Goal: Register for event/course

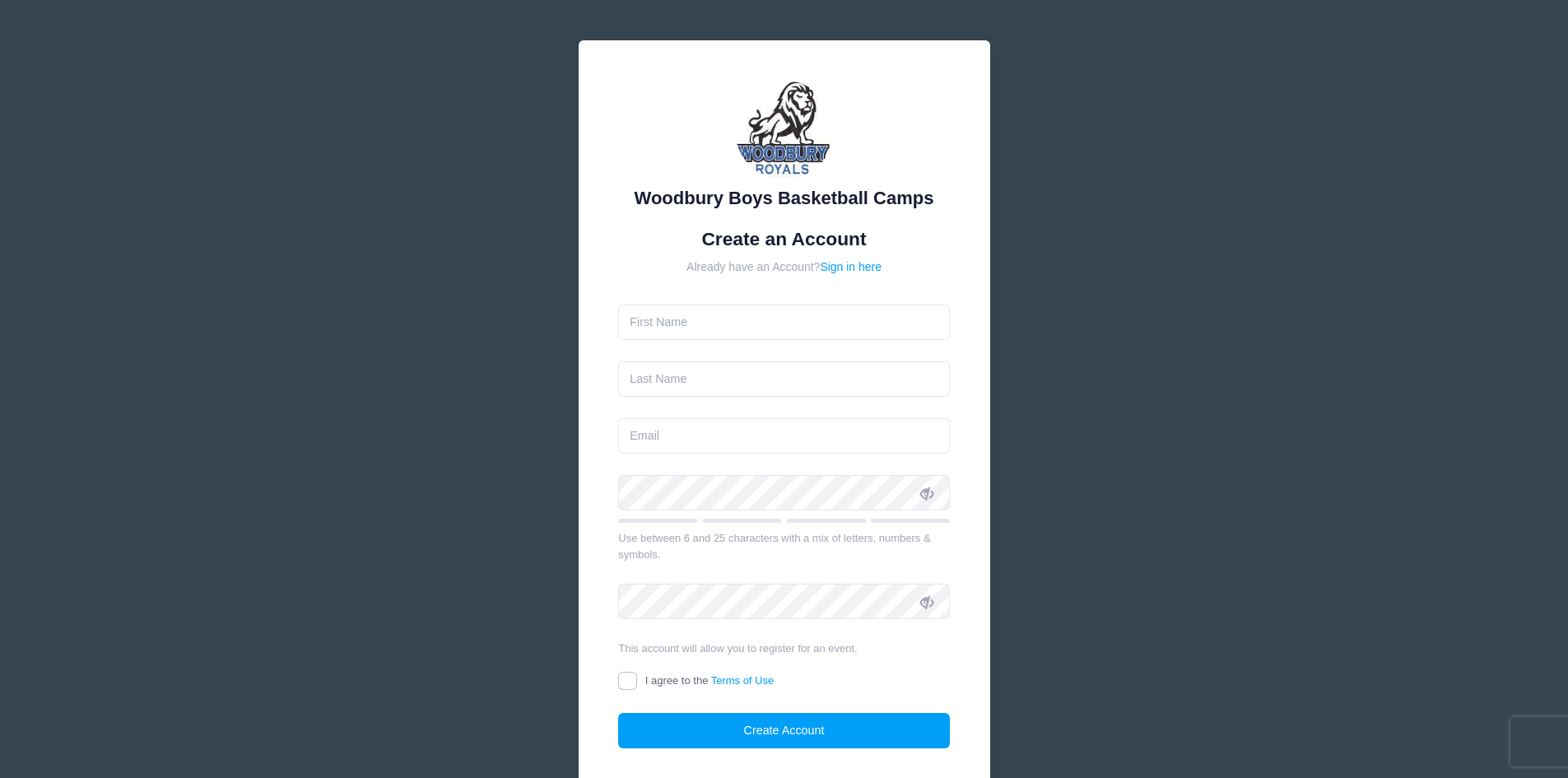
type input "[PERSON_NAME]"
type input "Kokaisel"
type input "[DEMOGRAPHIC_DATA]"
click at [685, 458] on form "Create an Account Already have an Account? Sign in here [DEMOGRAPHIC_DATA][PERS…" at bounding box center [784, 489] width 332 height 522
click at [692, 439] on input "email" at bounding box center [784, 435] width 332 height 35
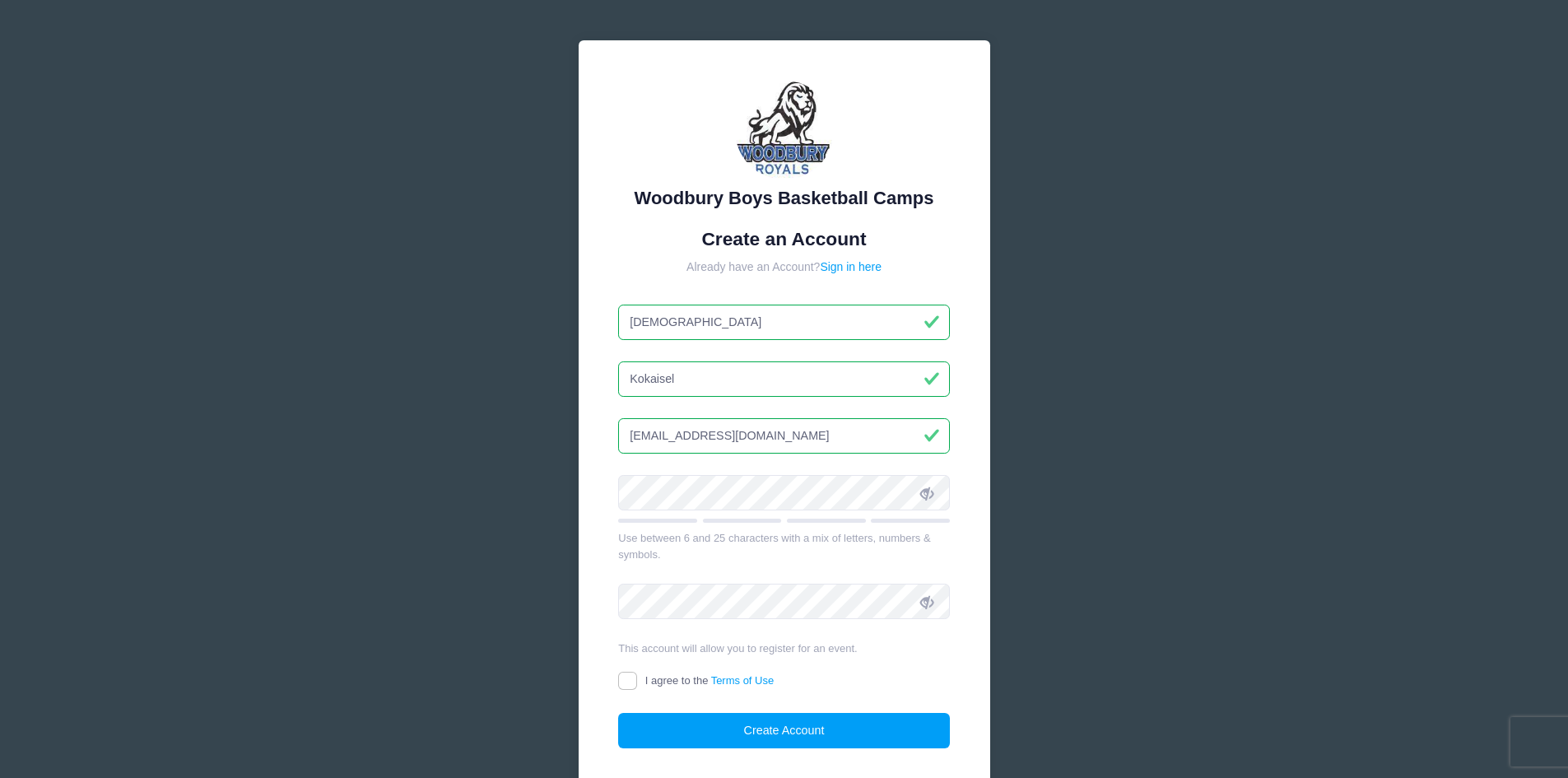
type input "[EMAIL_ADDRESS][DOMAIN_NAME]"
click at [655, 669] on form "Create an Account Already have an Account? Sign in here Christi Kokaisel ckokai…" at bounding box center [784, 489] width 332 height 522
click at [630, 687] on input "I agree to the Terms of Use" at bounding box center [627, 681] width 19 height 19
checkbox input "true"
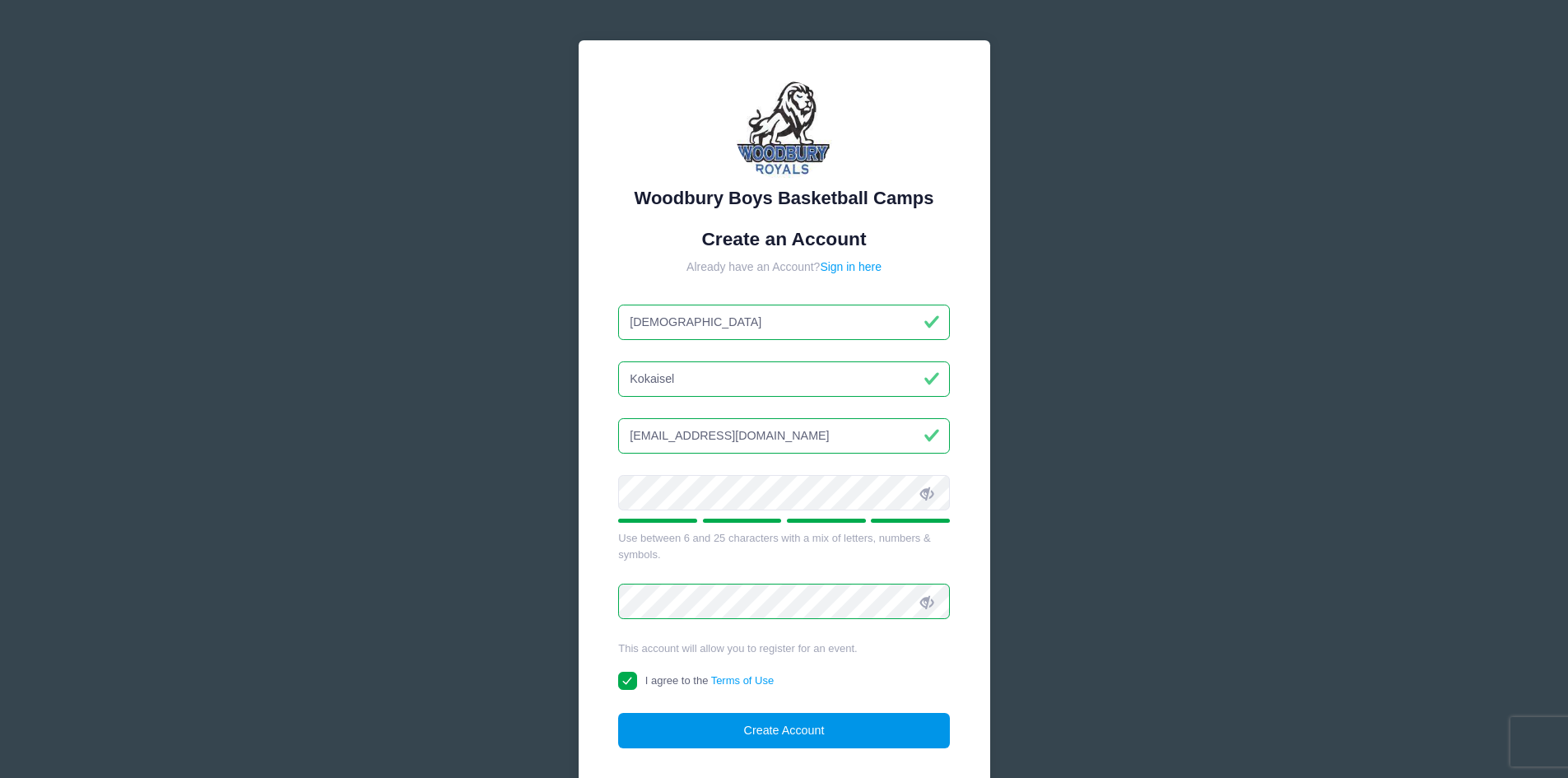
click at [682, 728] on button "Create Account" at bounding box center [784, 730] width 332 height 35
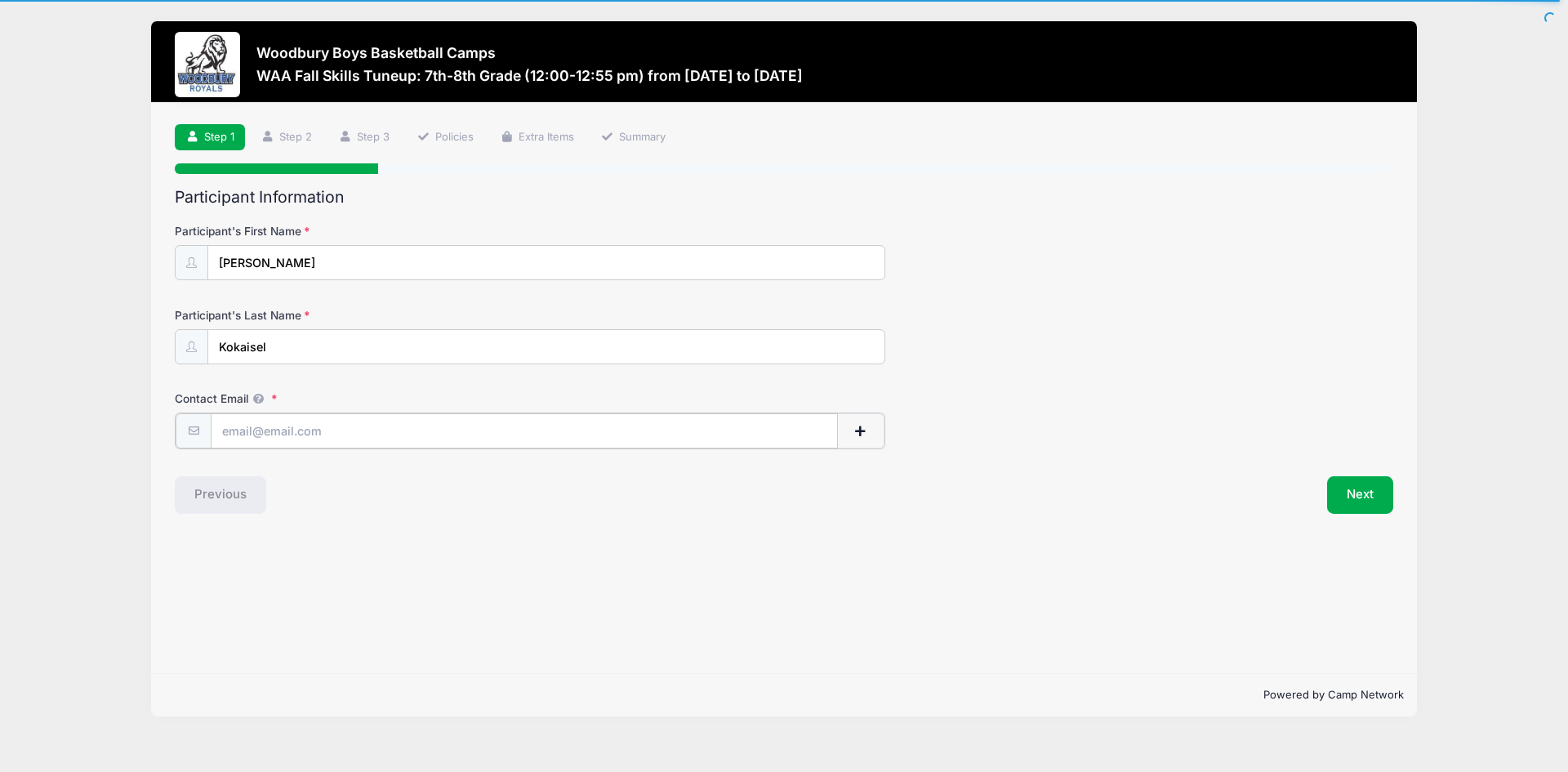
click at [434, 437] on input "Contact Email" at bounding box center [524, 430] width 628 height 35
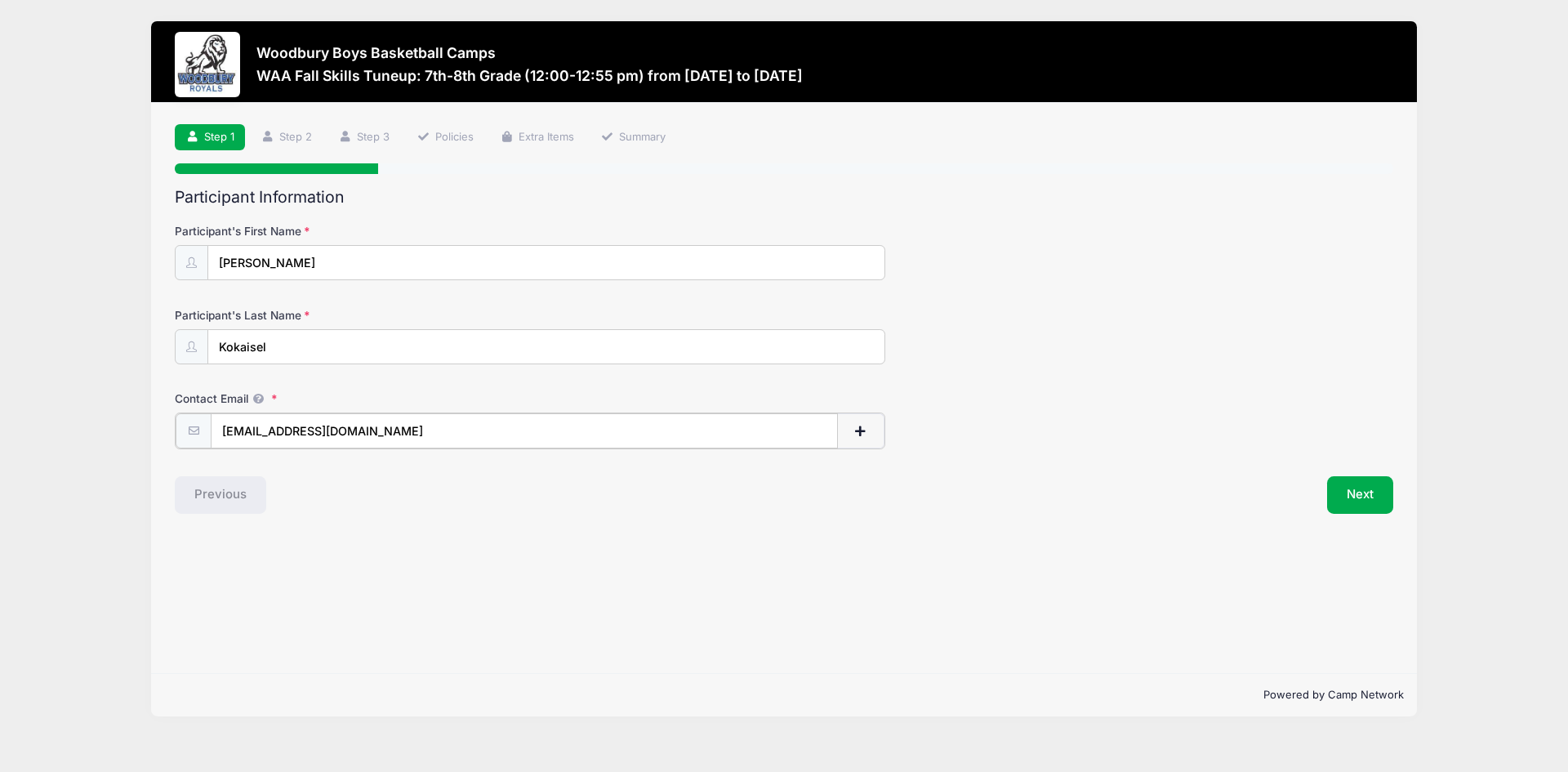
type input "[EMAIL_ADDRESS][DOMAIN_NAME]"
click at [622, 551] on div "Step 1 /7 Step 1 Step 2 Step 3 Policies Extra Items Summary Participant Informa…" at bounding box center [784, 388] width 1266 height 570
click at [1353, 494] on button "Next" at bounding box center [1360, 494] width 66 height 37
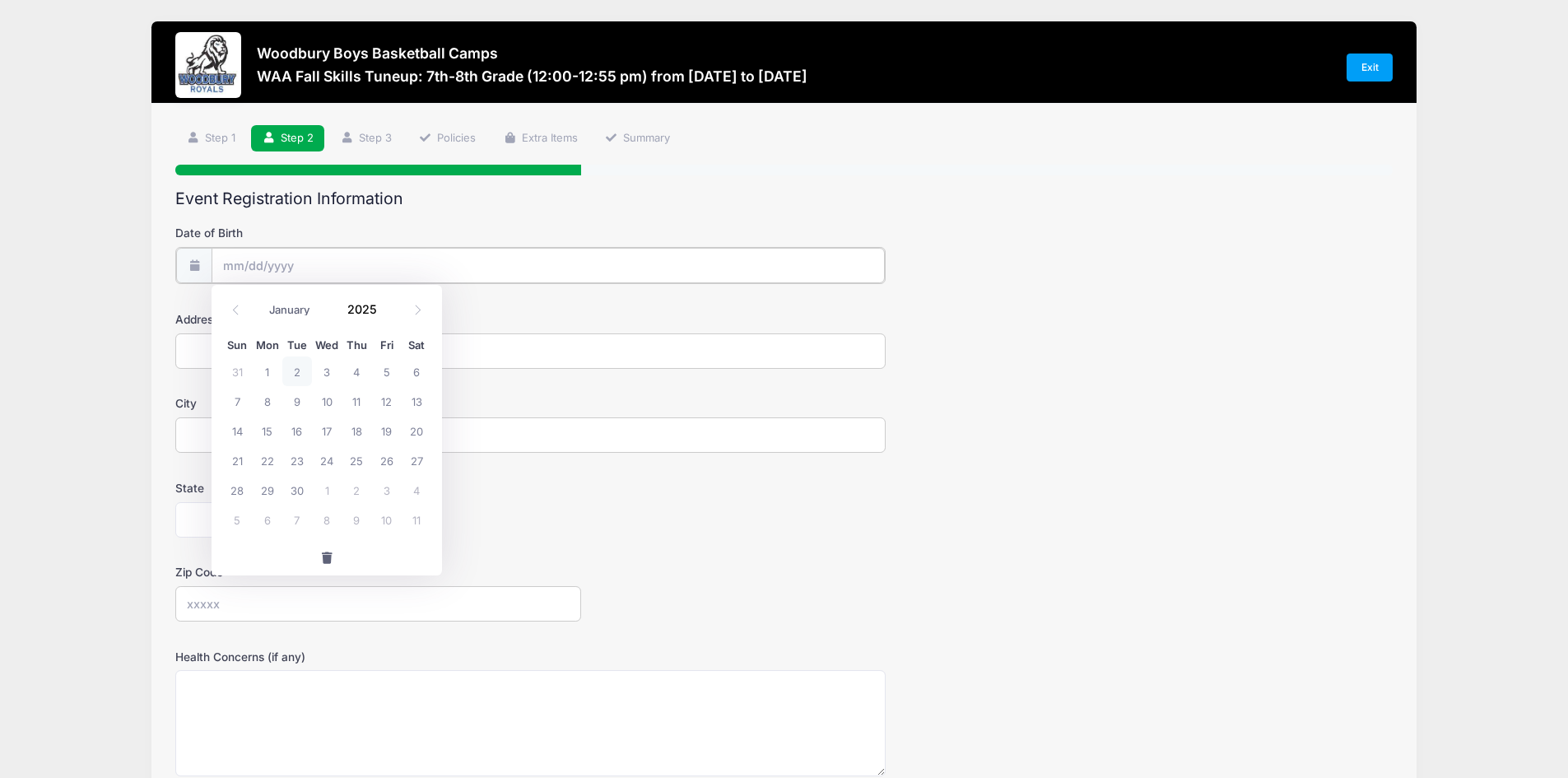
click at [703, 257] on input "Date of Birth" at bounding box center [549, 265] width 673 height 35
click at [370, 308] on input "2025" at bounding box center [366, 309] width 54 height 25
click at [385, 303] on span at bounding box center [386, 303] width 11 height 12
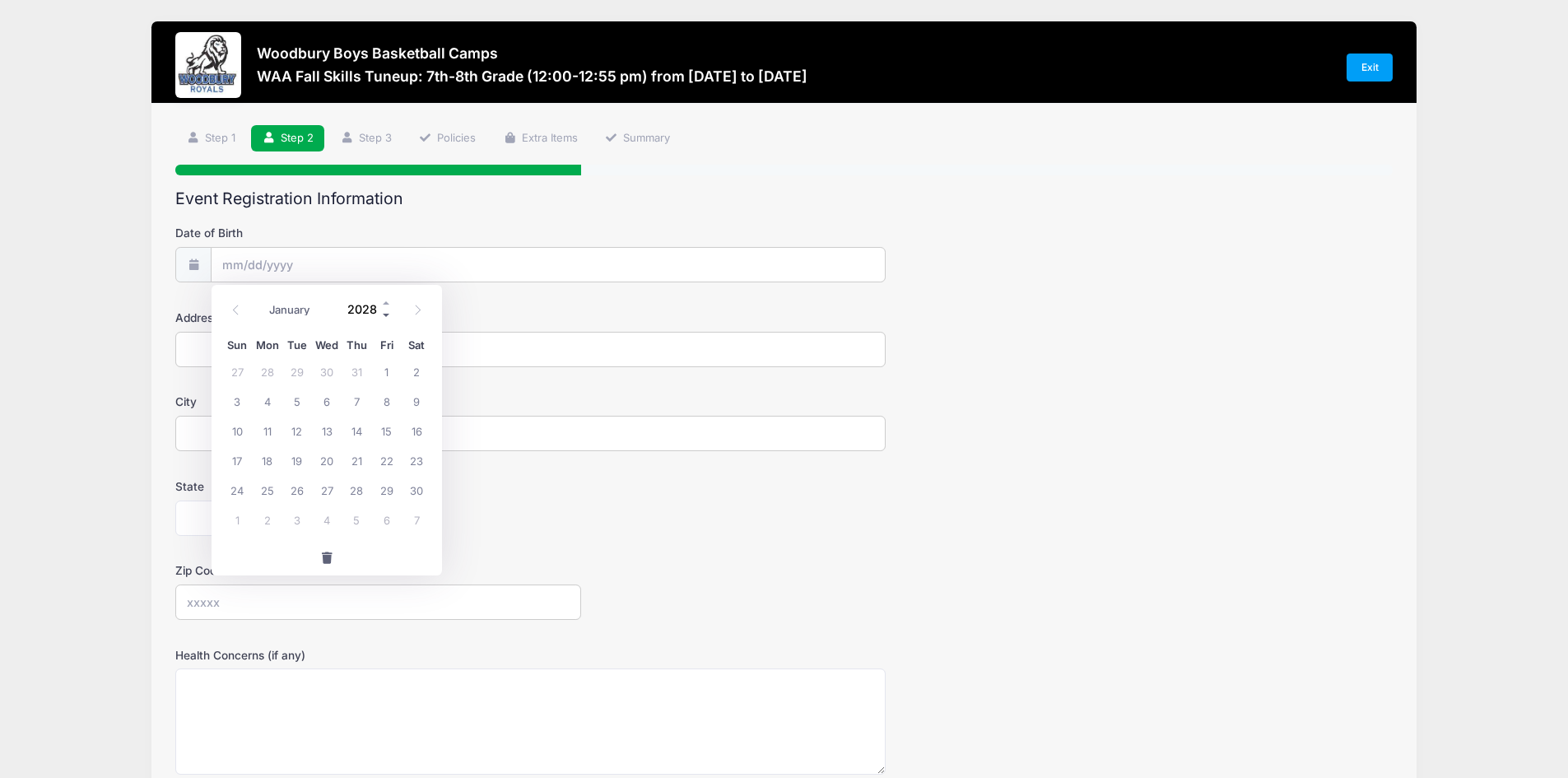
click at [388, 315] on span at bounding box center [386, 315] width 11 height 12
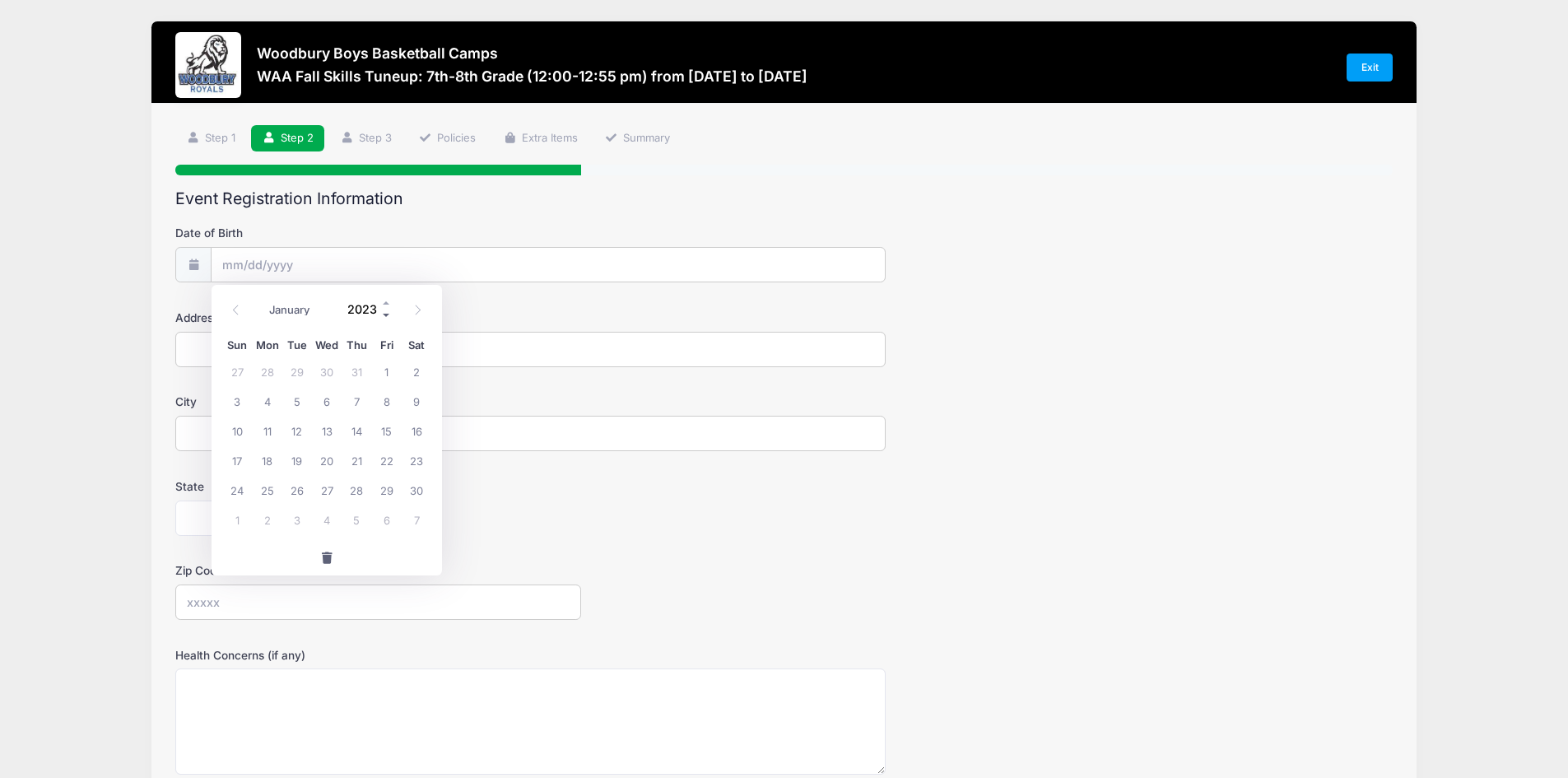
click at [388, 315] on span at bounding box center [386, 315] width 11 height 12
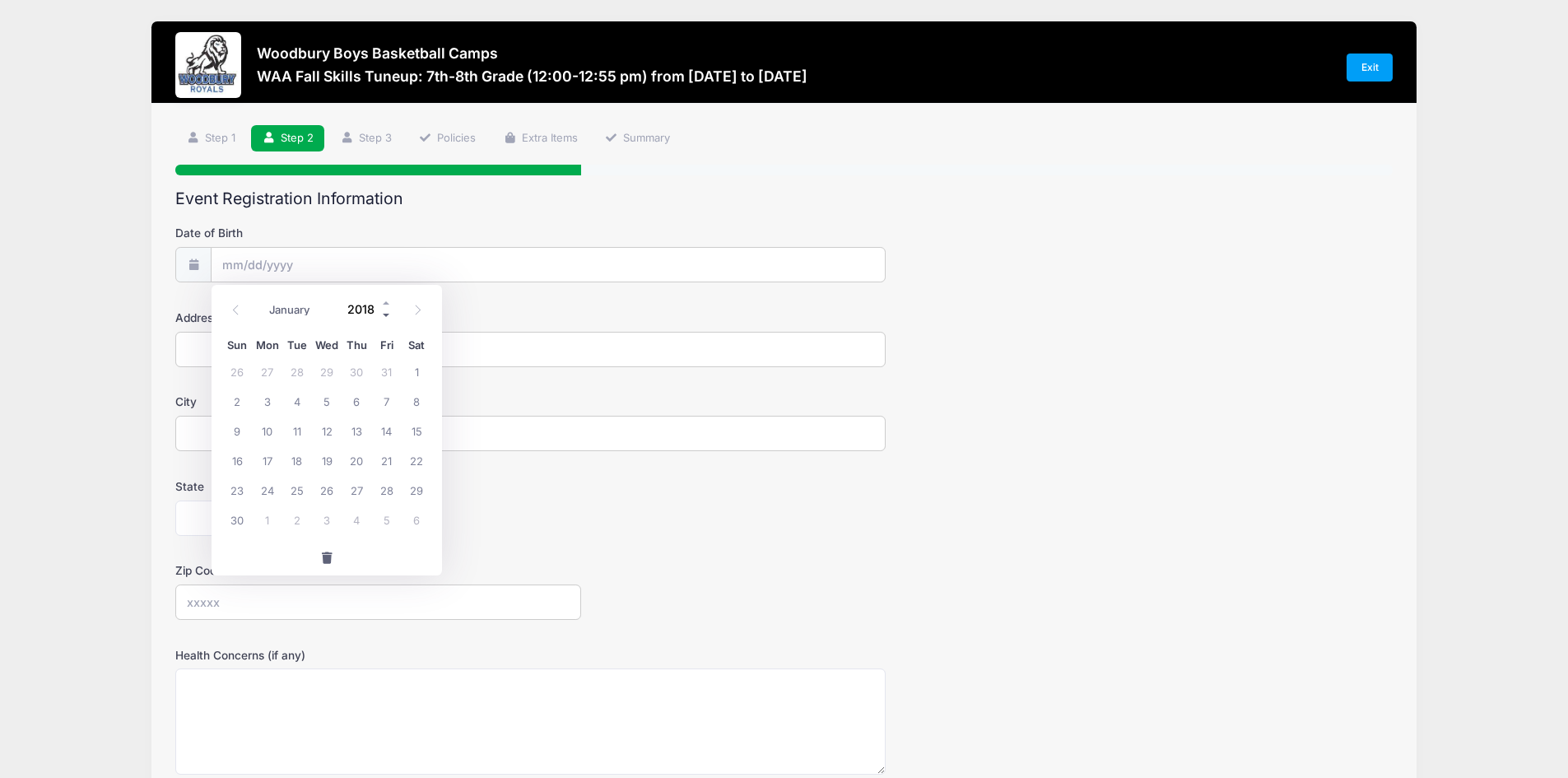
click at [388, 315] on span at bounding box center [386, 315] width 11 height 12
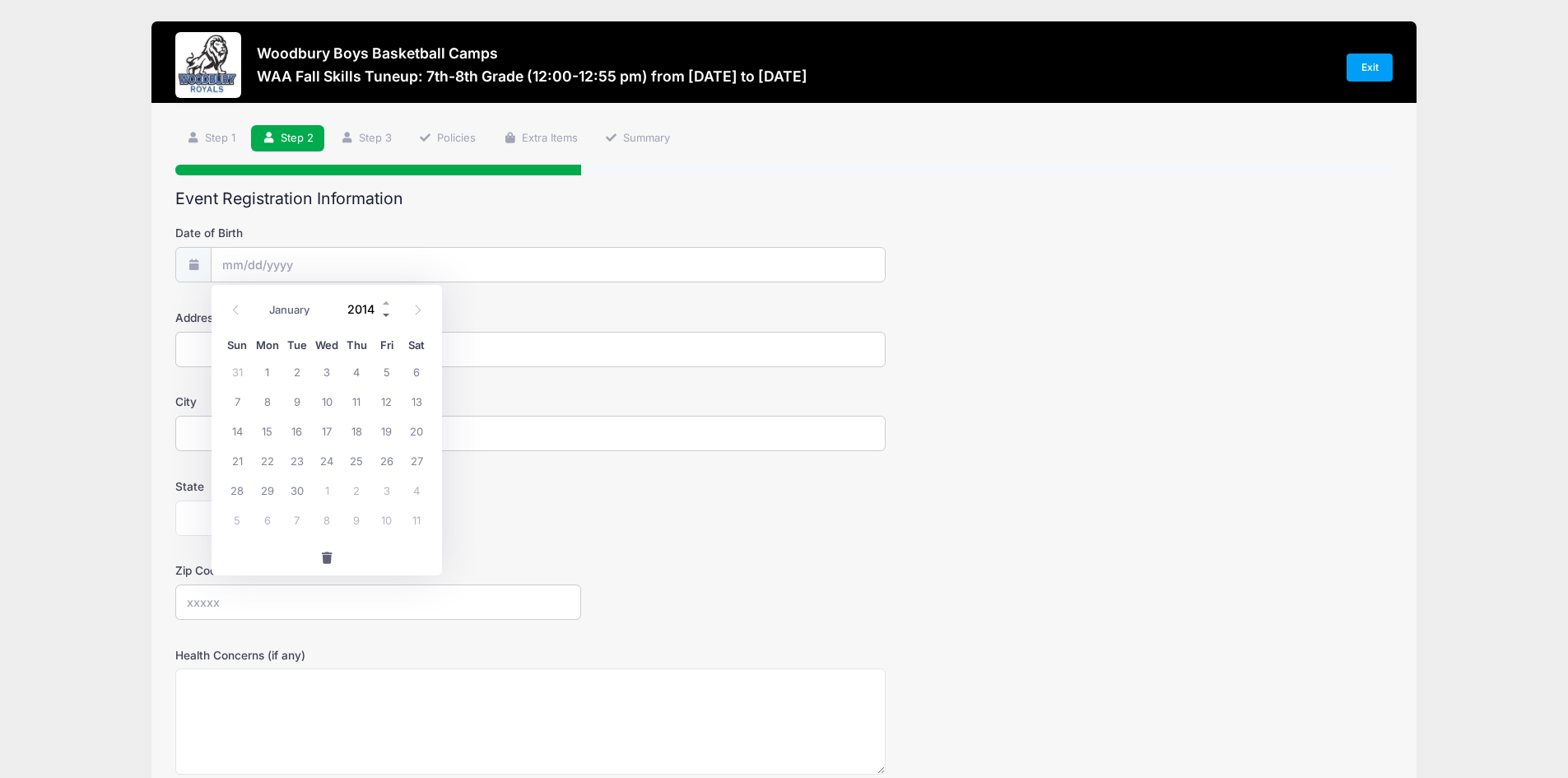
type input "2013"
click at [294, 319] on div "January February March April May June July August September October November [D…" at bounding box center [327, 304] width 157 height 28
click at [297, 309] on select "January February March April May June July August September October November De…" at bounding box center [297, 309] width 73 height 21
select select "4"
click at [261, 299] on select "January February March April May June July August September October November De…" at bounding box center [297, 309] width 73 height 21
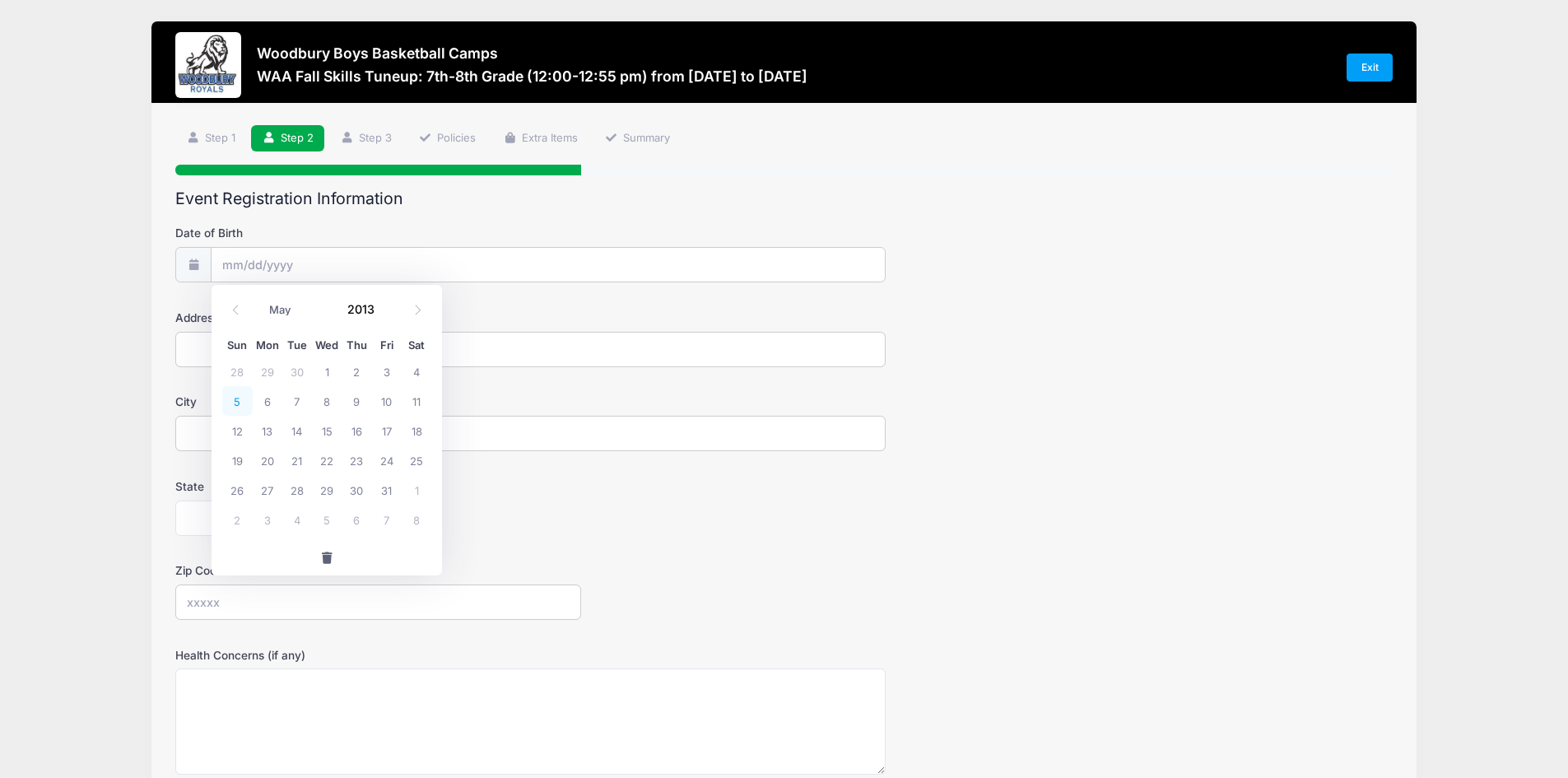
click at [239, 396] on span "5" at bounding box center [237, 401] width 30 height 30
type input "[DATE]"
click at [306, 339] on input "Address" at bounding box center [530, 349] width 710 height 35
type input "[STREET_ADDRESS]"
type input "Woodbury"
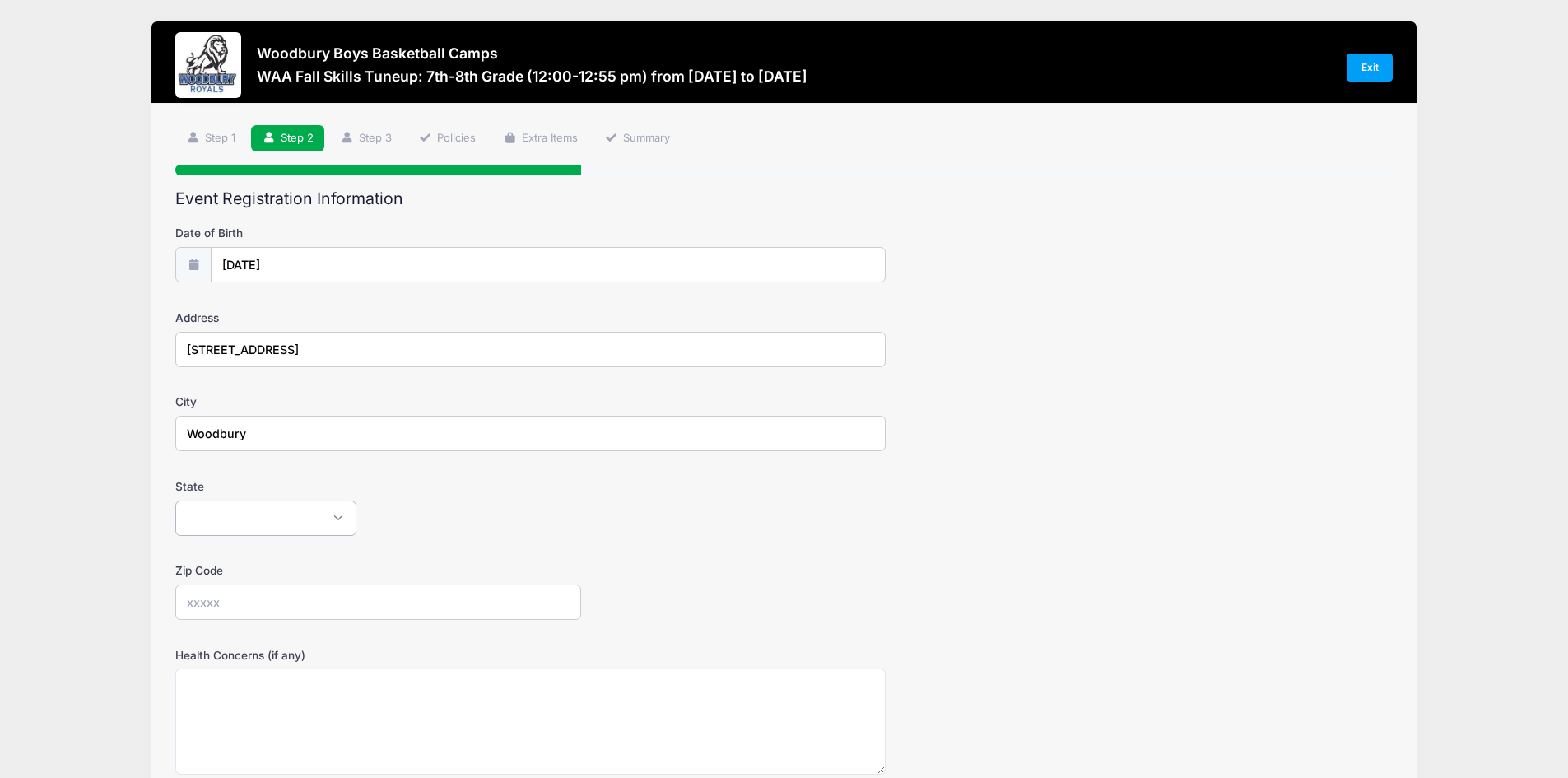
select select "MN"
type input "55125"
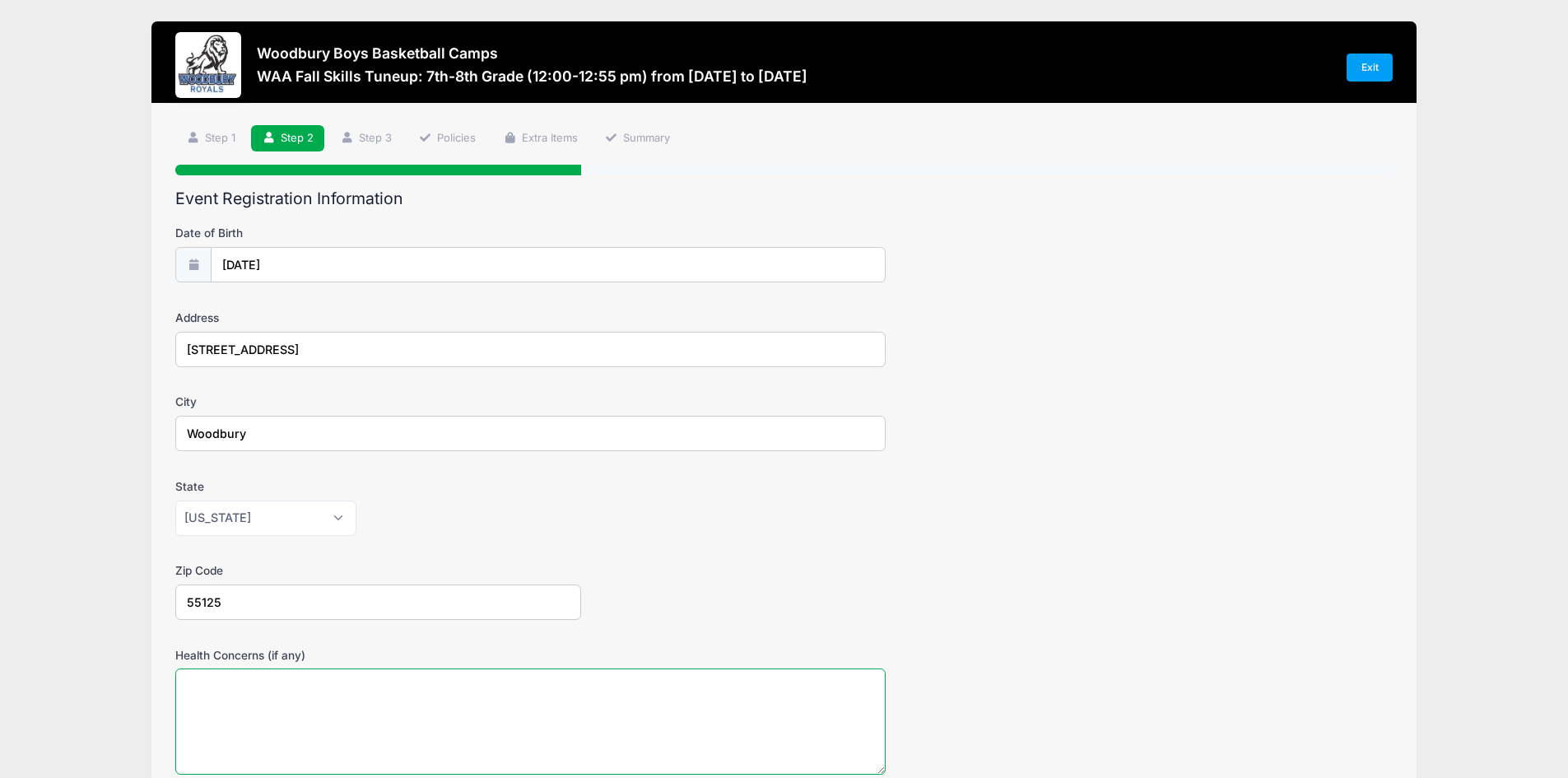
click at [686, 710] on textarea "Health Concerns (if any)" at bounding box center [530, 722] width 710 height 106
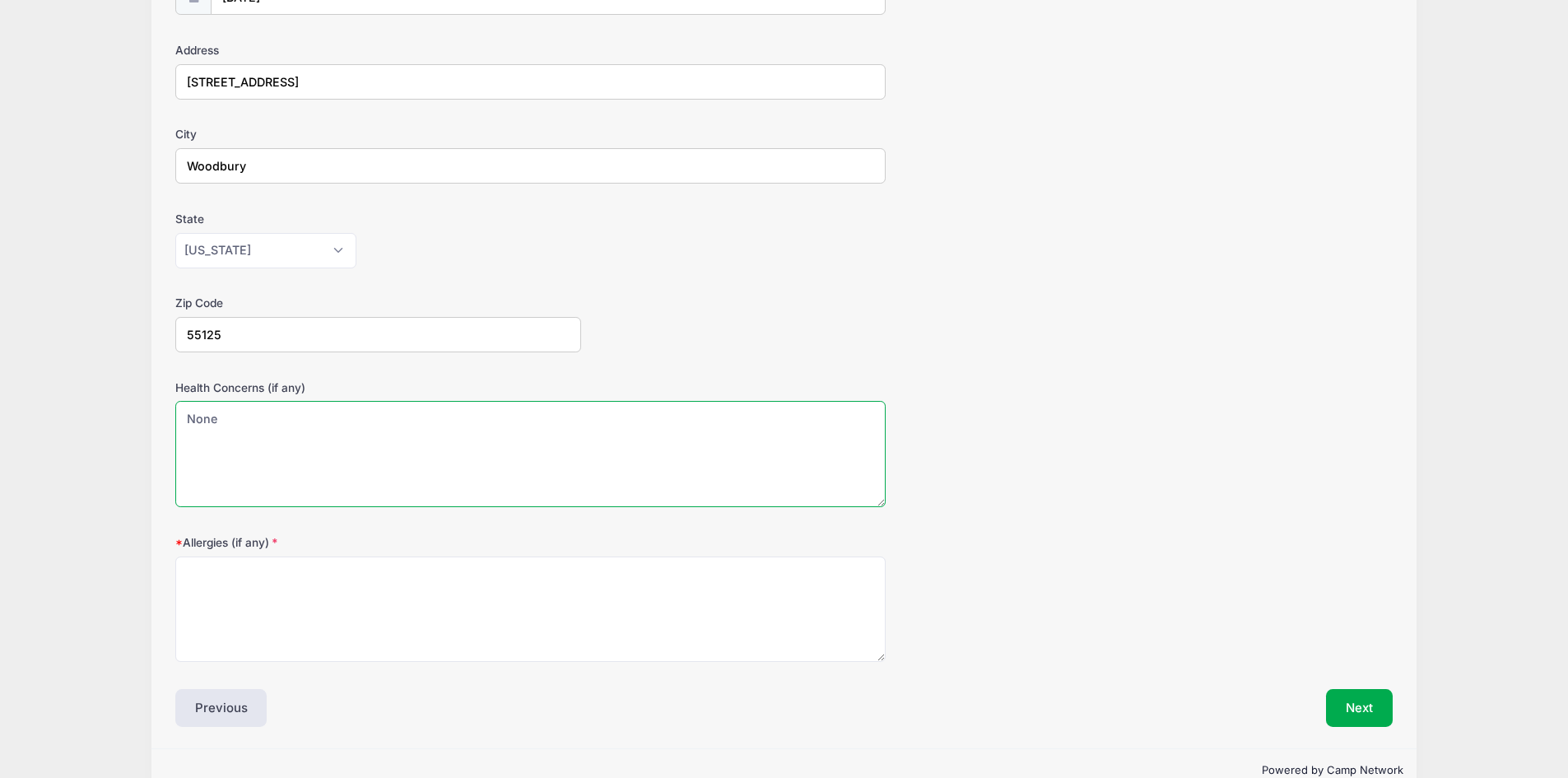
scroll to position [303, 0]
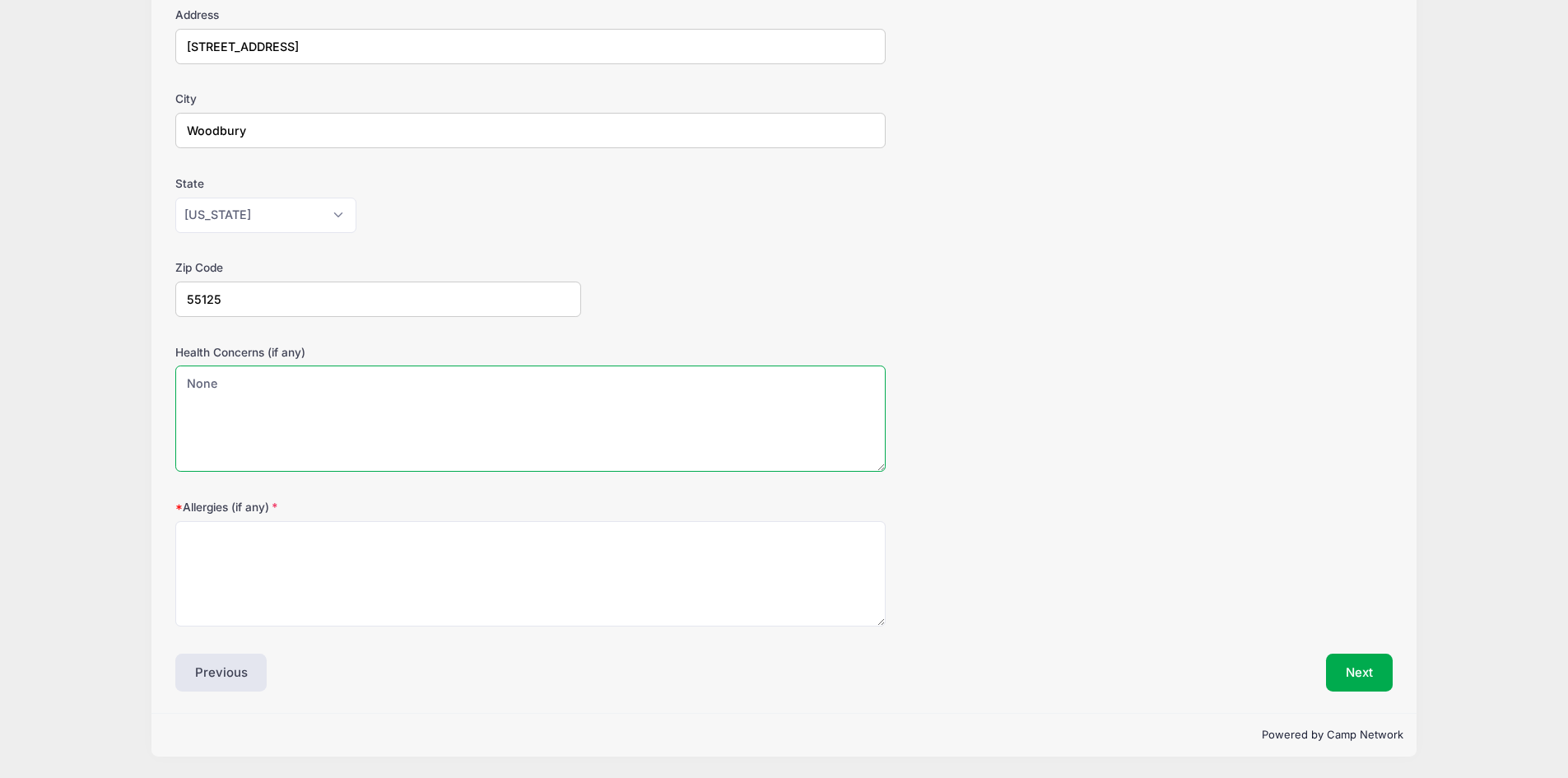
type textarea "None"
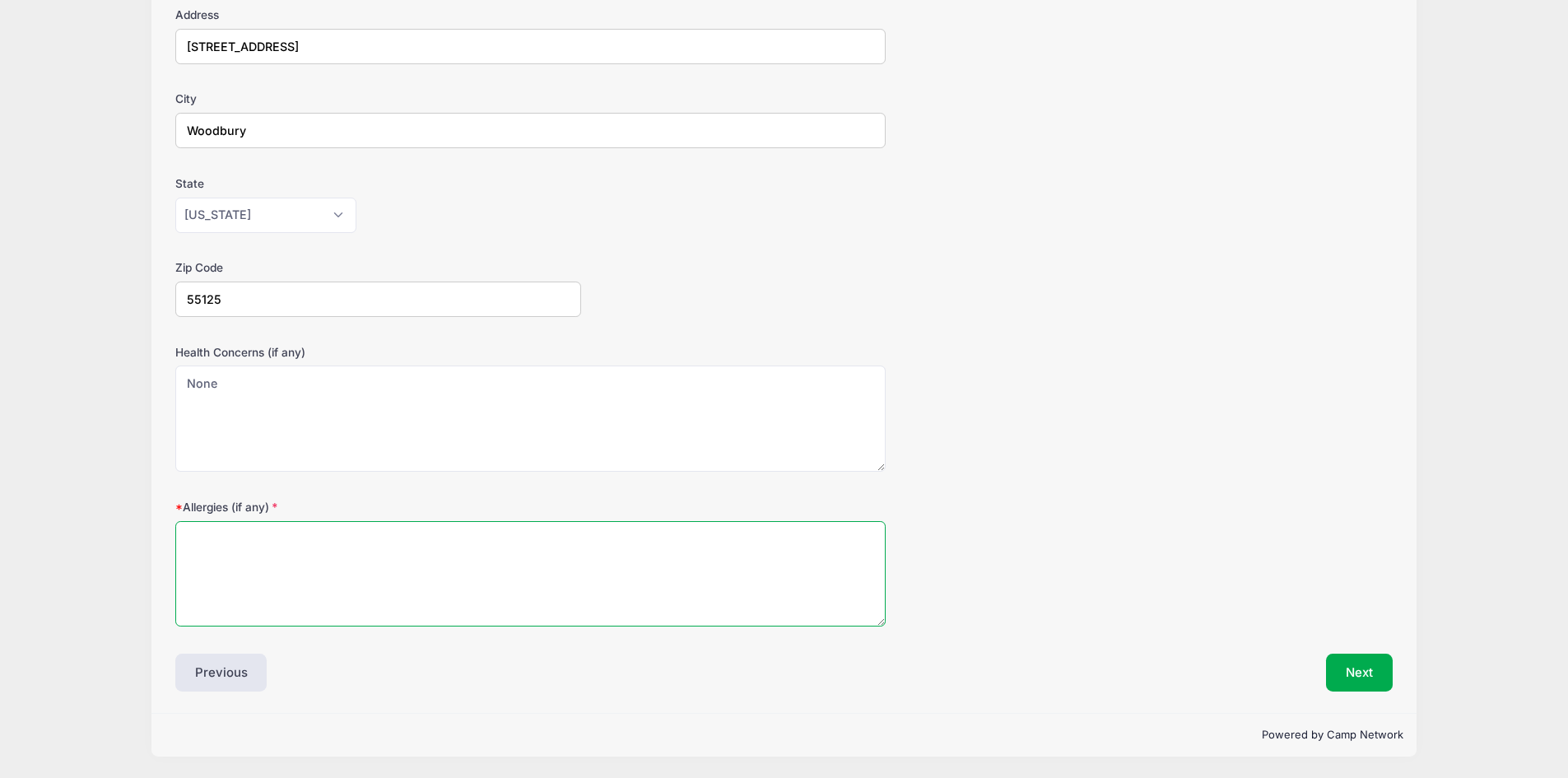
click at [452, 579] on textarea "Allergies (if any)" at bounding box center [530, 575] width 710 height 106
type textarea "None"
click at [1372, 681] on button "Next" at bounding box center [1360, 673] width 67 height 38
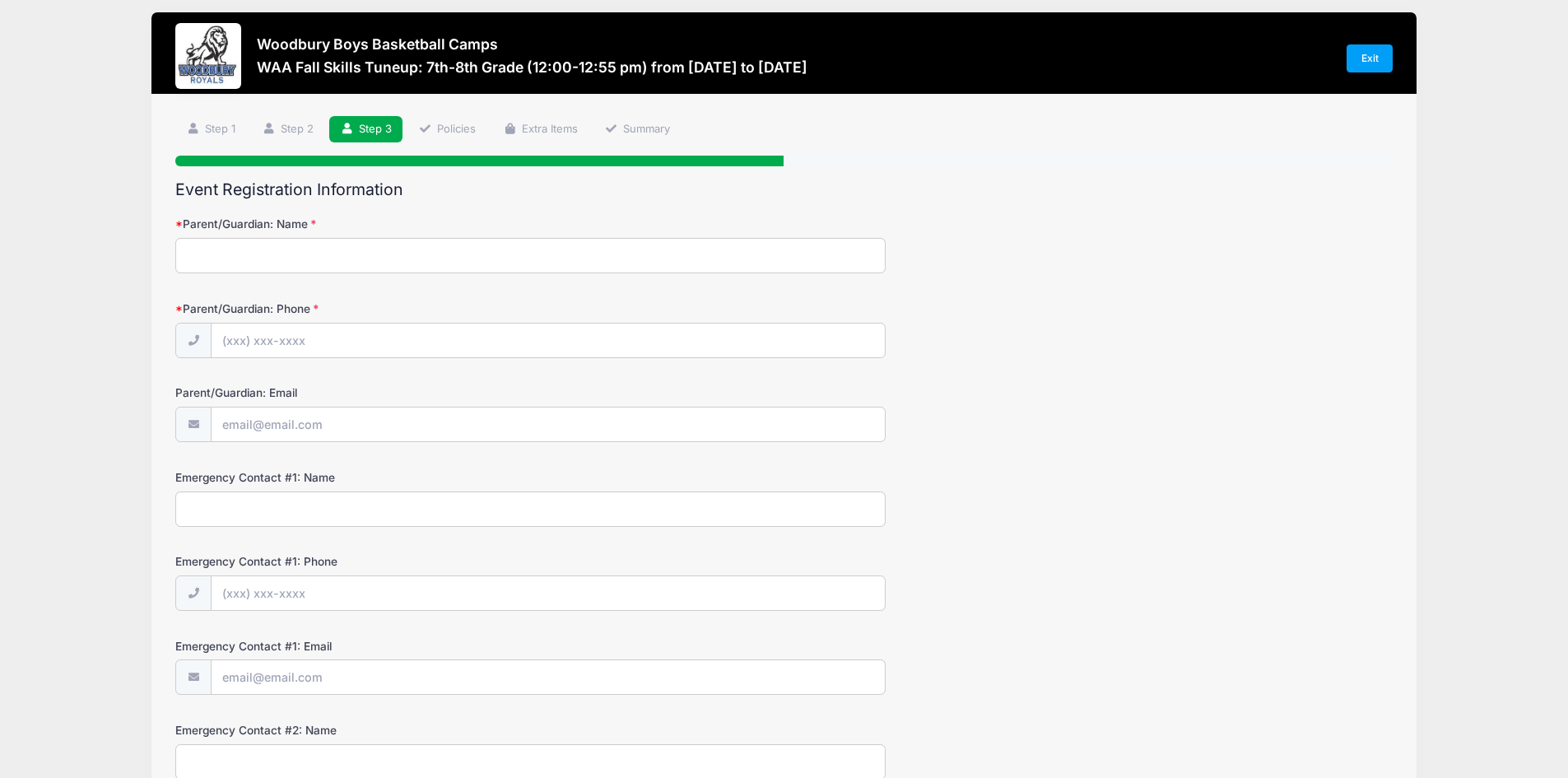
scroll to position [0, 0]
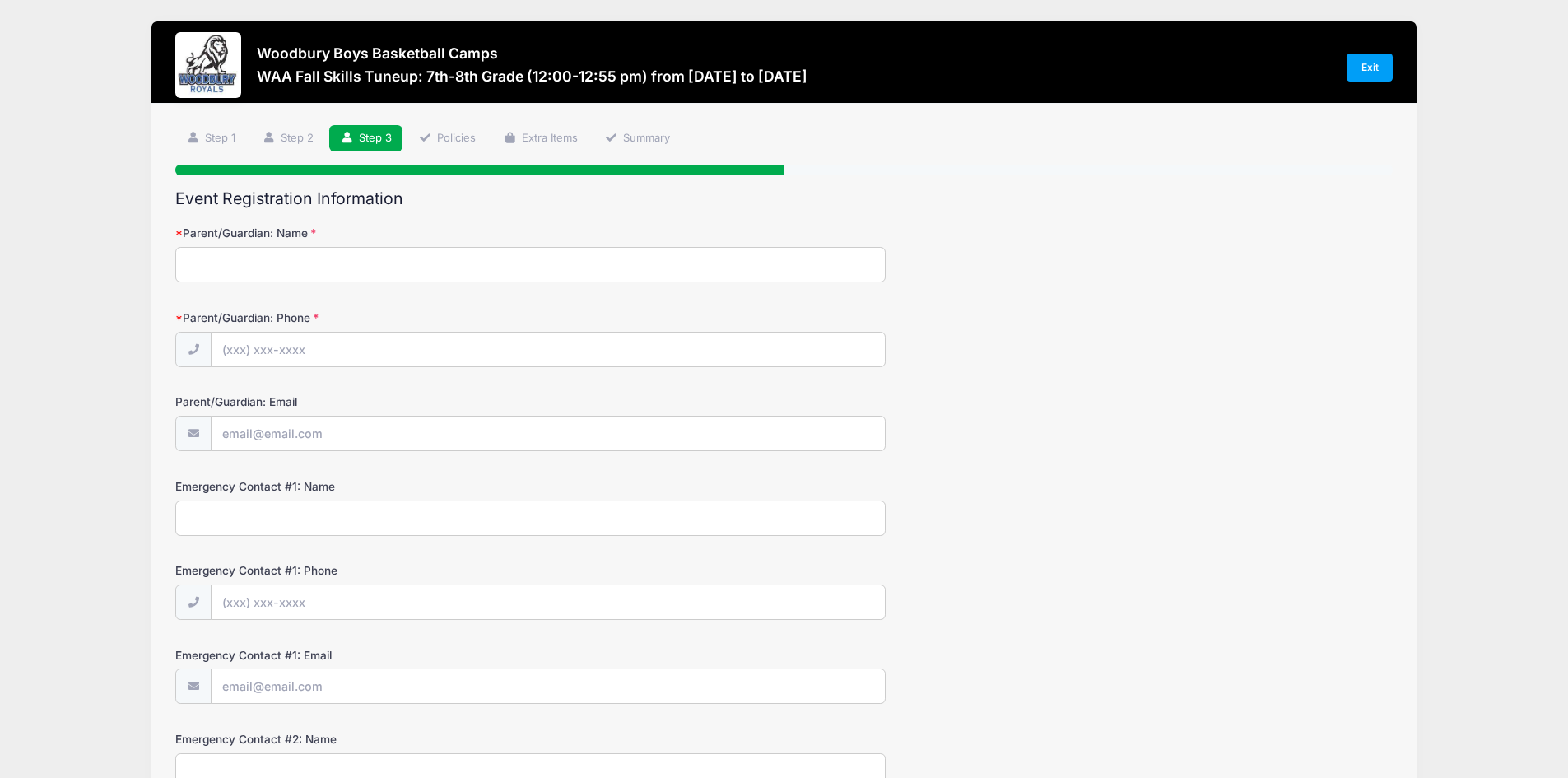
click at [404, 274] on input "Parent/Guardian: Name" at bounding box center [530, 264] width 710 height 35
type input "[PERSON_NAME]"
type input "[PHONE_NUMBER]"
type input "[EMAIL_ADDRESS][DOMAIN_NAME]"
type input "[PERSON_NAME]"
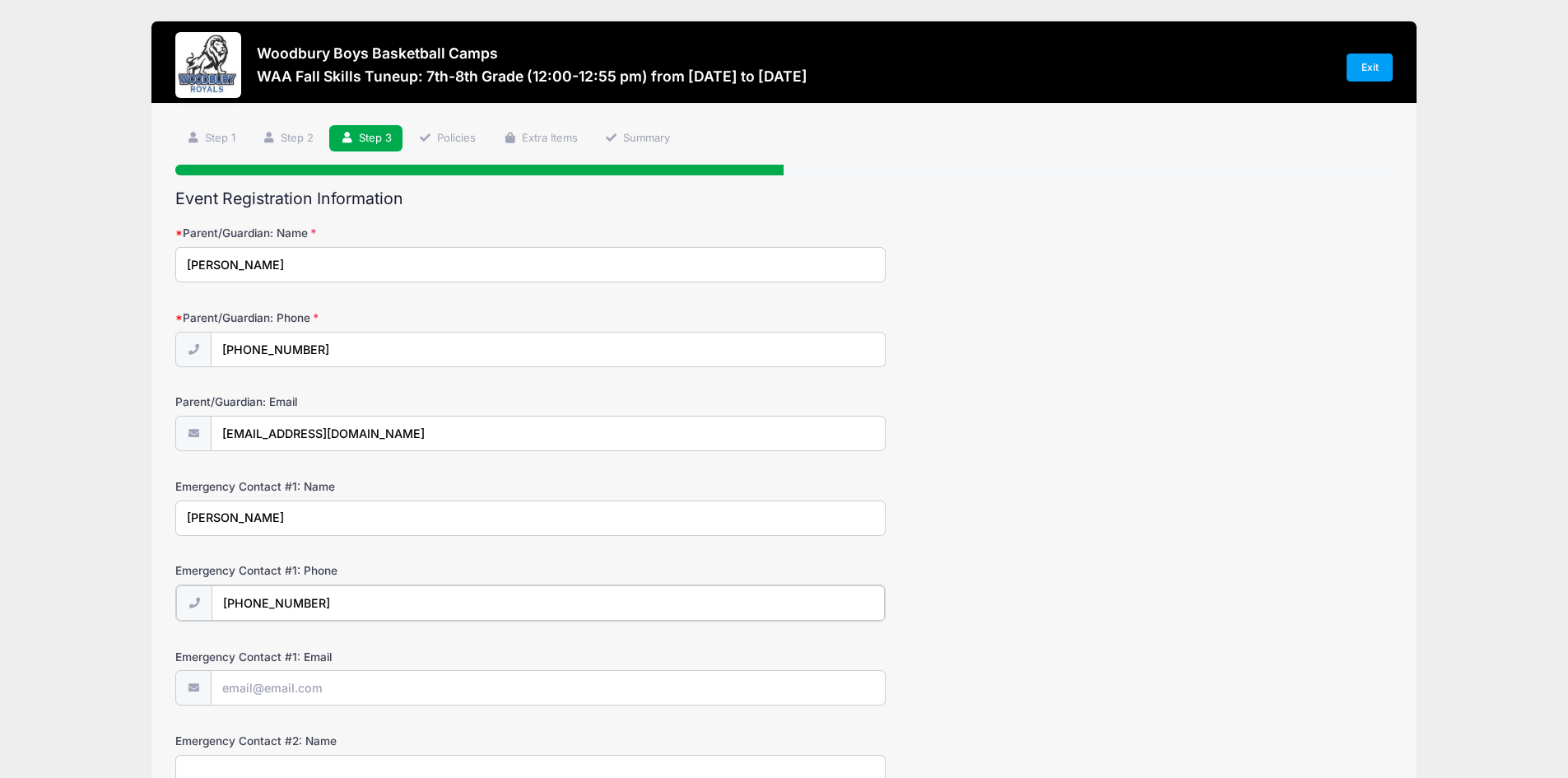
type input "[PHONE_NUMBER]"
type input "[EMAIL_ADDRESS][DOMAIN_NAME]"
drag, startPoint x: 1148, startPoint y: 470, endPoint x: 1314, endPoint y: 410, distance: 176.5
click at [1180, 462] on form "Parent/Guardian: Name [PERSON_NAME] Parent/Guardian: Phone [PHONE_NUMBER] Paren…" at bounding box center [784, 591] width 1217 height 732
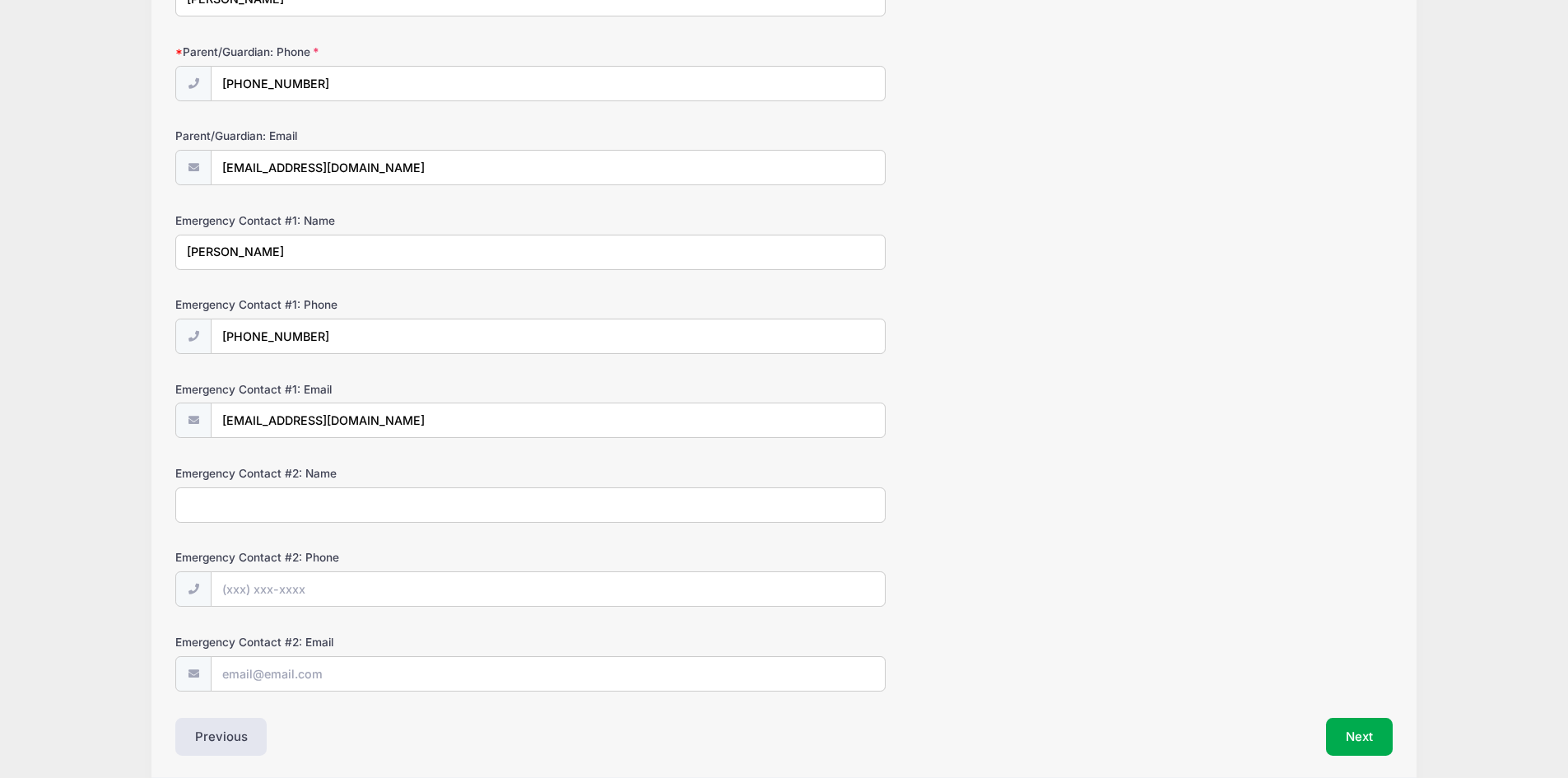
scroll to position [330, 0]
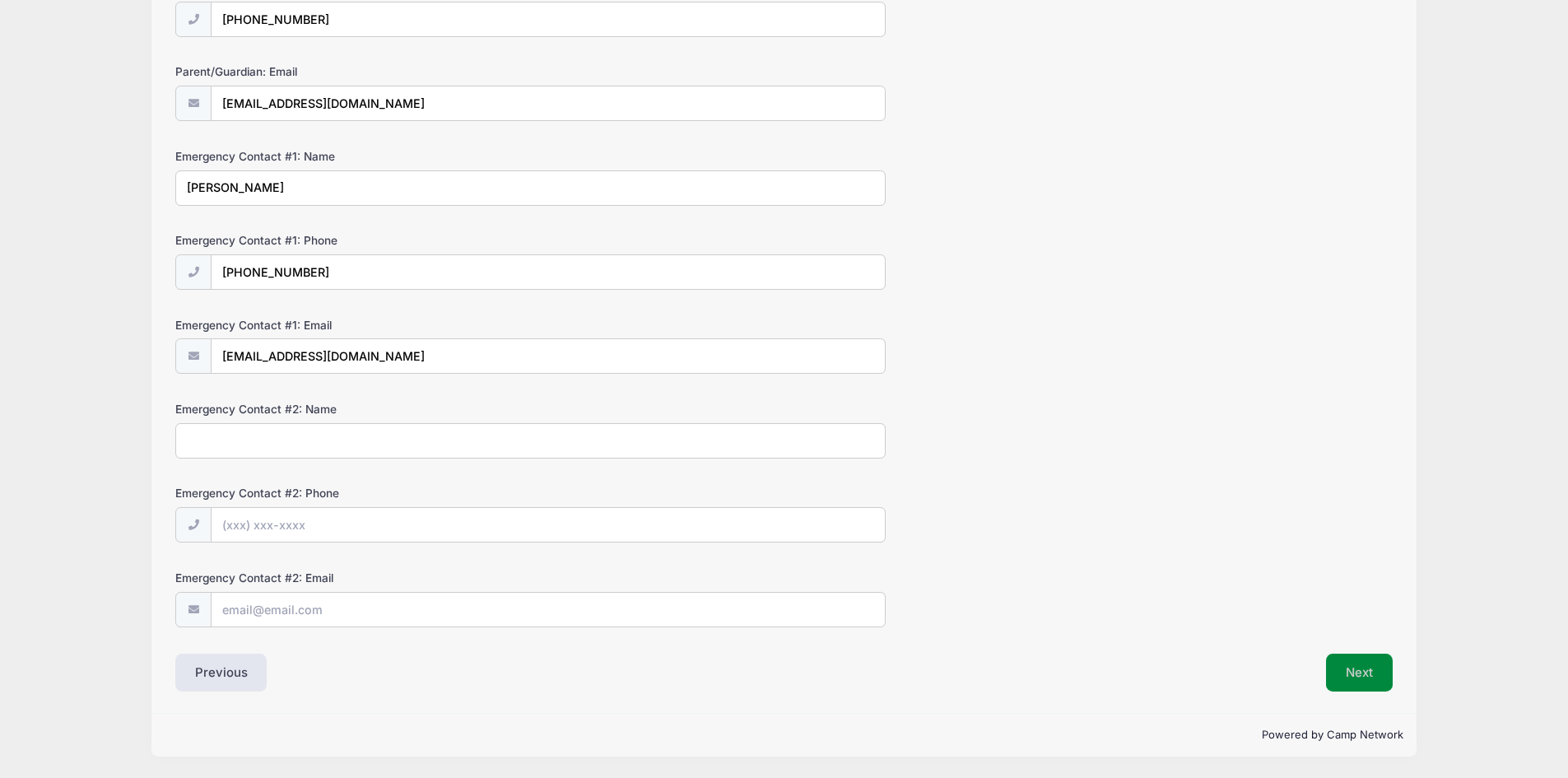
click at [1371, 680] on button "Next" at bounding box center [1360, 673] width 67 height 38
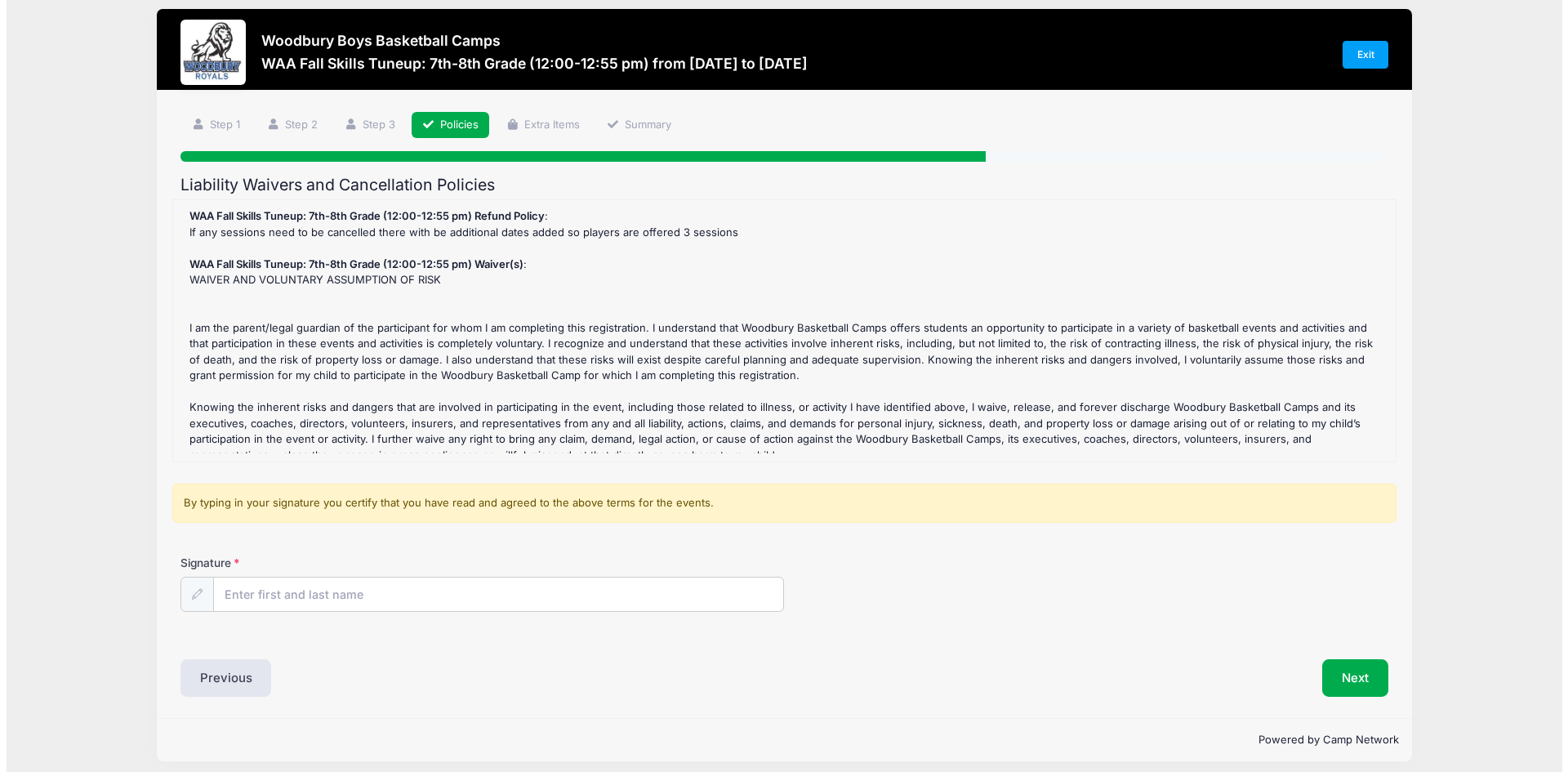
scroll to position [0, 0]
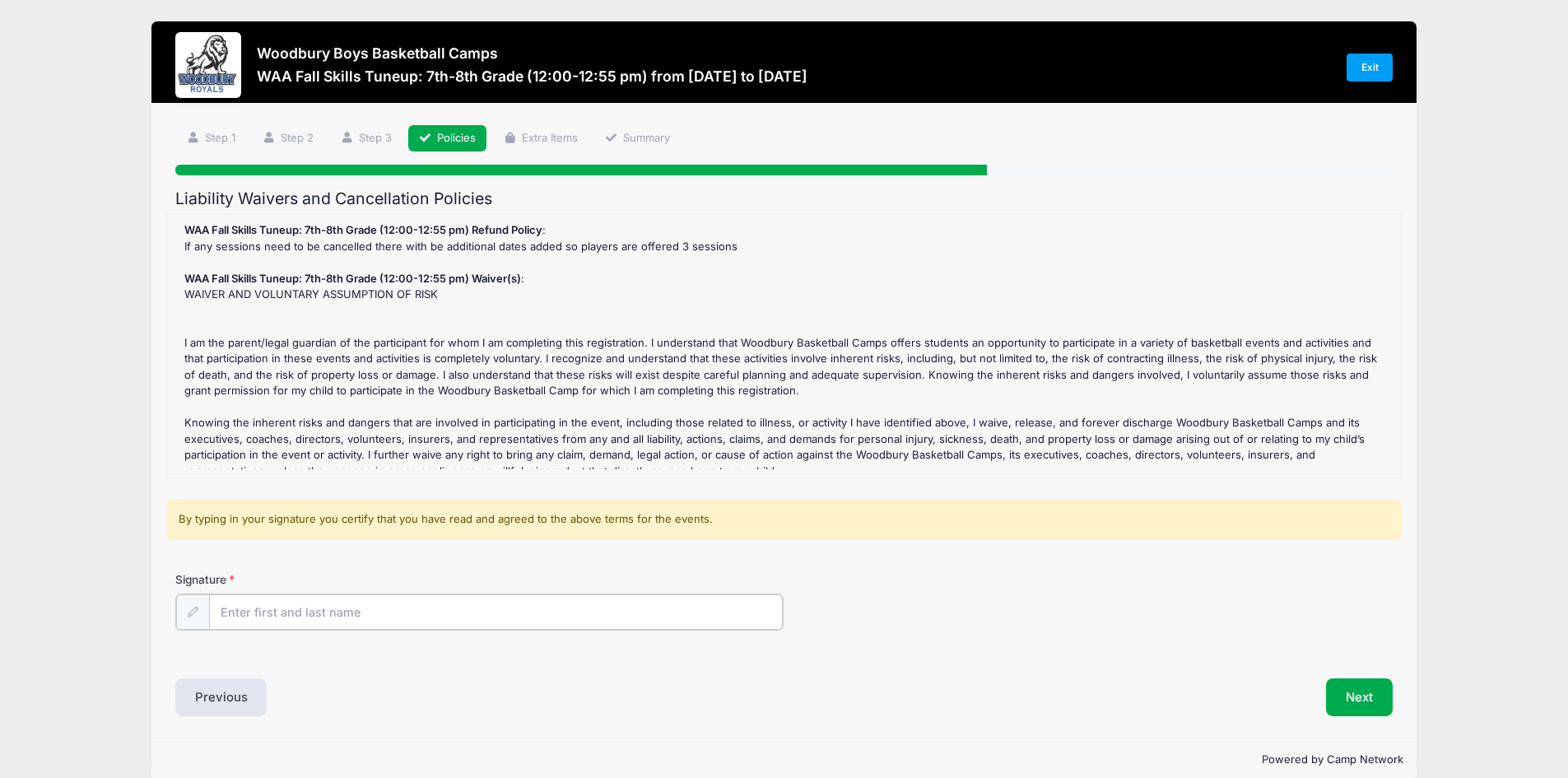
click at [363, 602] on input "Signature" at bounding box center [496, 611] width 574 height 35
type input "c"
type input "[PERSON_NAME]"
click at [1364, 704] on button "Next" at bounding box center [1360, 696] width 67 height 38
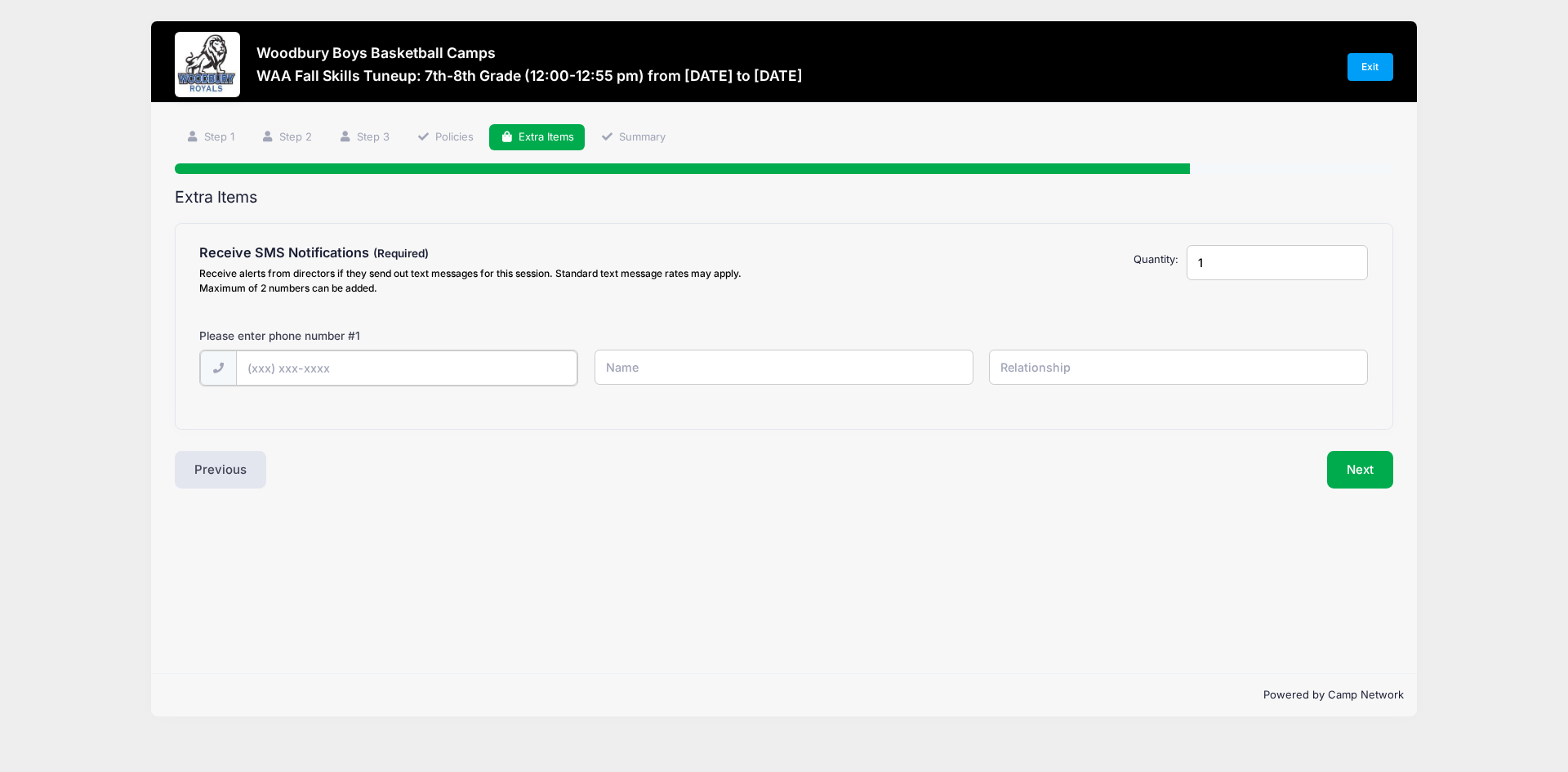
click at [299, 377] on input "text" at bounding box center [407, 367] width 343 height 35
type input "[PHONE_NUMBER]"
type input "[PERSON_NAME]"
type input "Mother"
click at [1381, 466] on button "Next" at bounding box center [1360, 468] width 66 height 37
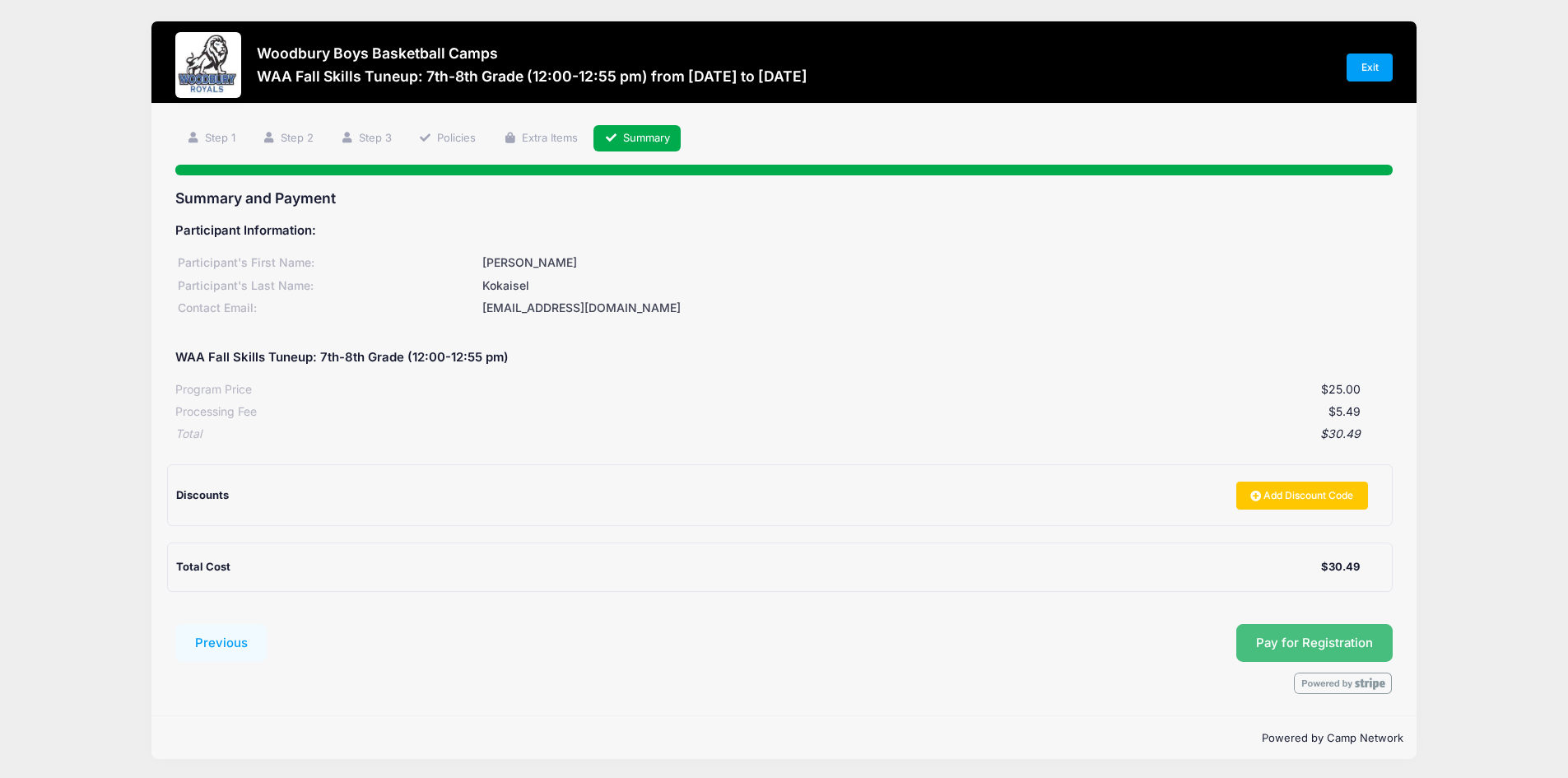
click at [1295, 639] on span "Pay for Registration" at bounding box center [1314, 643] width 117 height 15
